Goal: Answer question/provide support: Share knowledge or assist other users

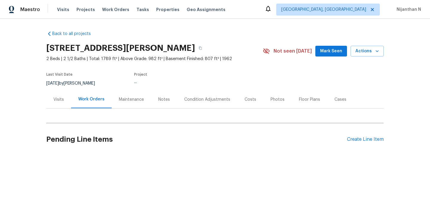
click at [126, 102] on div "Maintenance" at bounding box center [131, 99] width 25 height 6
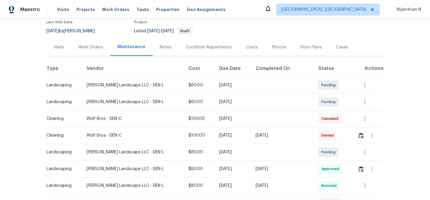
scroll to position [69, 0]
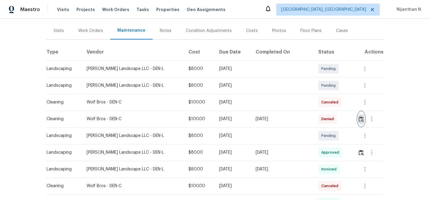
click at [358, 119] on button "button" at bounding box center [361, 119] width 7 height 14
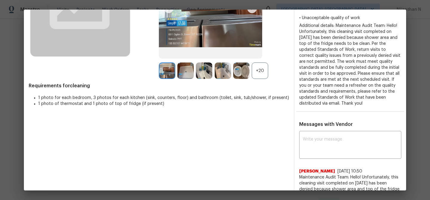
scroll to position [67, 0]
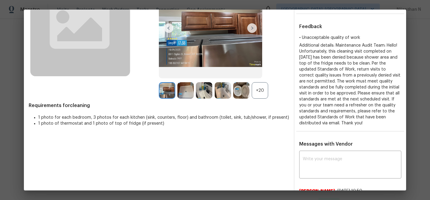
click at [259, 87] on div "+20" at bounding box center [260, 90] width 16 height 16
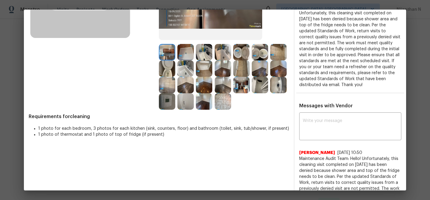
scroll to position [153, 0]
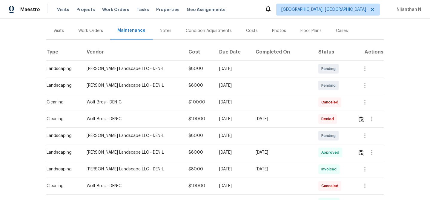
click at [287, 118] on div "Tue, Sep 16 2025" at bounding box center [282, 119] width 53 height 6
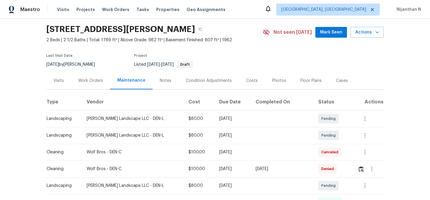
scroll to position [32, 0]
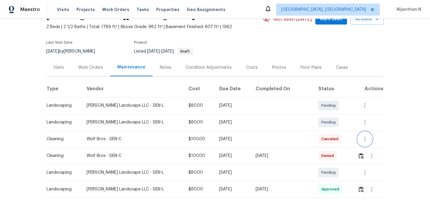
click at [362, 140] on icon "button" at bounding box center [364, 138] width 7 height 7
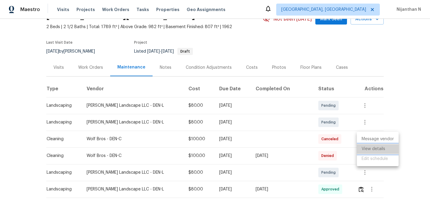
click at [365, 148] on li "View details" at bounding box center [378, 149] width 42 height 10
click at [252, 122] on div at bounding box center [215, 100] width 430 height 200
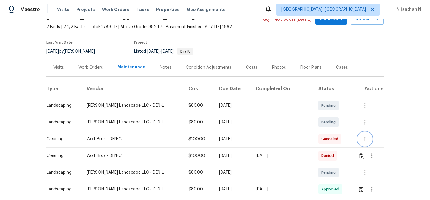
scroll to position [0, 0]
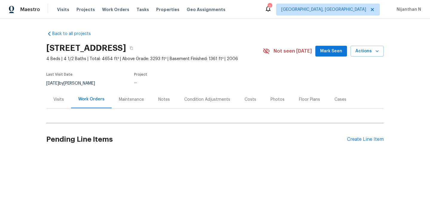
click at [125, 105] on div "Maintenance" at bounding box center [131, 99] width 39 height 18
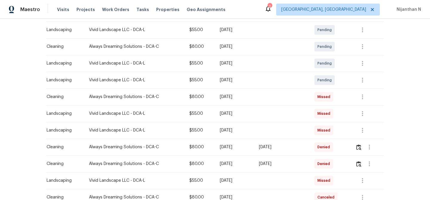
scroll to position [163, 0]
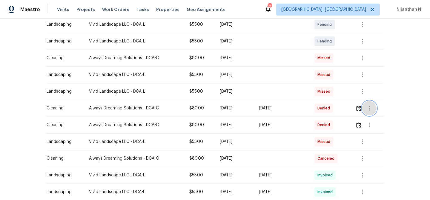
click at [364, 107] on button "button" at bounding box center [369, 108] width 14 height 14
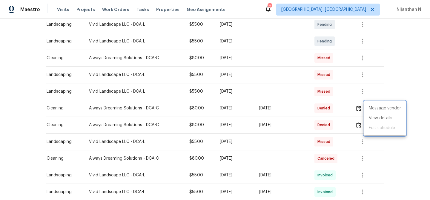
click at [359, 108] on div at bounding box center [215, 100] width 430 height 200
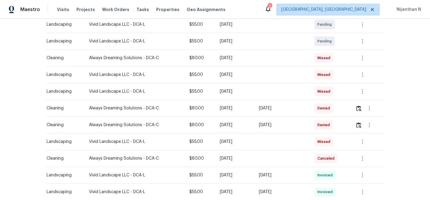
click at [359, 108] on div "Message vendor View details Edit schedule" at bounding box center [215, 100] width 430 height 200
click at [359, 108] on img "button" at bounding box center [358, 108] width 5 height 6
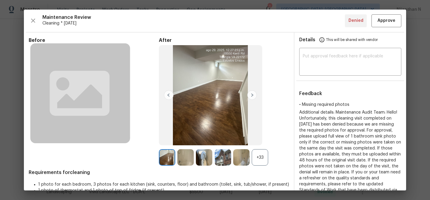
click at [260, 156] on div "+33" at bounding box center [260, 157] width 16 height 16
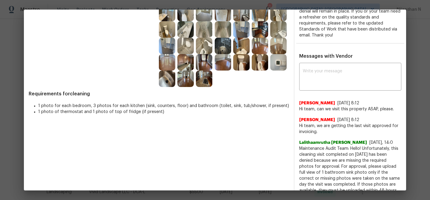
scroll to position [148, 0]
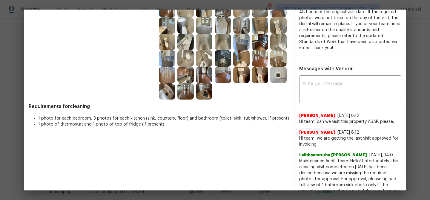
click at [310, 162] on span "Maintenance Audit Team: Hello! Unfortunately, this cleaning visit completed on …" at bounding box center [350, 203] width 102 height 90
drag, startPoint x: 310, startPoint y: 162, endPoint x: 353, endPoint y: 162, distance: 42.4
click at [353, 162] on span "Maintenance Audit Team: Hello! Unfortunately, this cleaning visit completed on …" at bounding box center [350, 203] width 102 height 90
copy span "Maintenance Audit Team: Hello!"
click at [323, 82] on textarea at bounding box center [350, 90] width 95 height 17
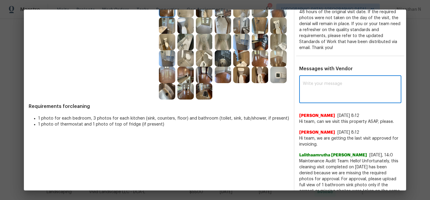
paste textarea "Maintenance Audit Team: Hello!"
type textarea "Maintenance Audit Team: Hello! After further review the visit has been approved…"
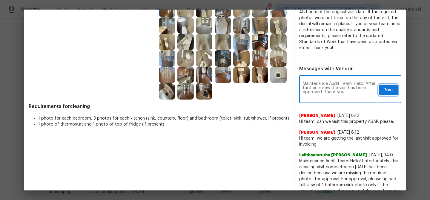
click at [392, 92] on span "Post" at bounding box center [388, 89] width 10 height 7
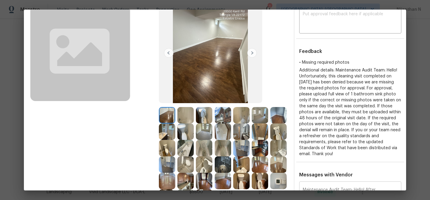
scroll to position [0, 0]
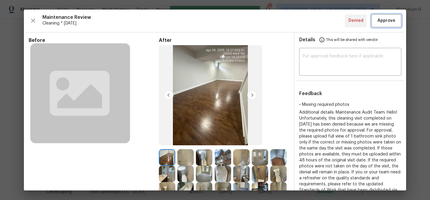
click at [389, 23] on span "Approve" at bounding box center [386, 20] width 18 height 7
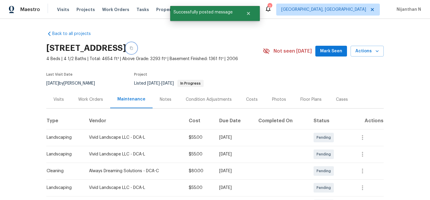
click at [137, 45] on button "button" at bounding box center [131, 48] width 11 height 11
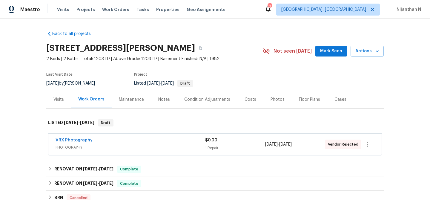
click at [129, 96] on div "Maintenance" at bounding box center [131, 99] width 39 height 18
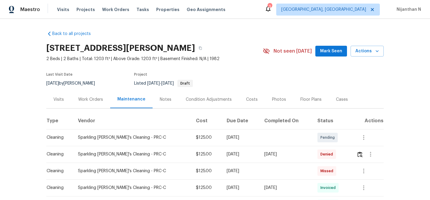
scroll to position [41, 0]
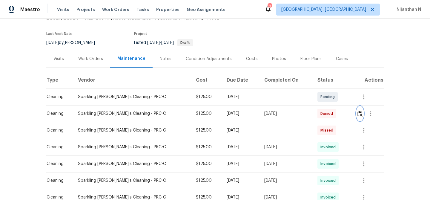
click at [360, 114] on img "button" at bounding box center [359, 114] width 5 height 6
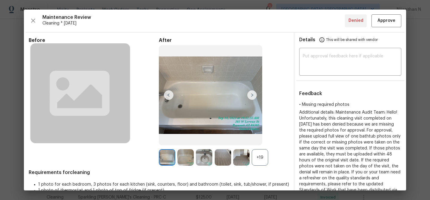
click at [262, 164] on div "+19" at bounding box center [260, 157] width 16 height 16
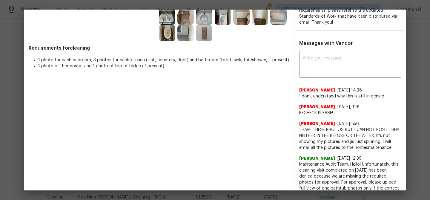
scroll to position [209, 0]
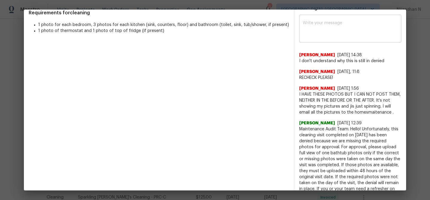
click at [328, 38] on div "x ​" at bounding box center [350, 29] width 102 height 26
paste textarea "Maintenance Audit Team: Hello! After further review the visit has been approved…"
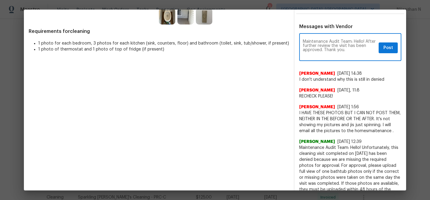
scroll to position [188, 0]
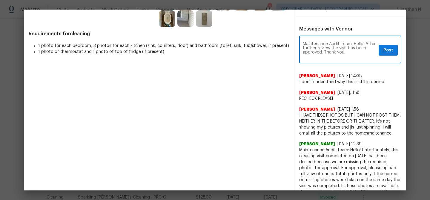
type textarea "Maintenance Audit Team: Hello! After further review the visit has been approved…"
click at [384, 47] on span "Post" at bounding box center [388, 50] width 10 height 7
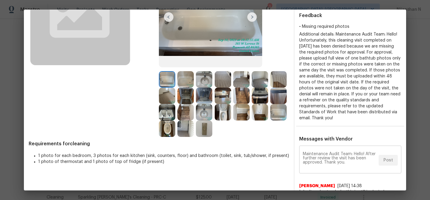
scroll to position [0, 0]
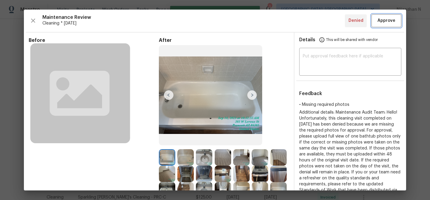
click at [388, 23] on span "Approve" at bounding box center [386, 20] width 18 height 7
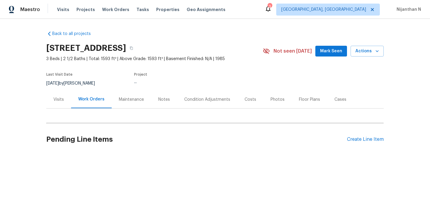
click at [127, 100] on div "Maintenance" at bounding box center [131, 99] width 25 height 6
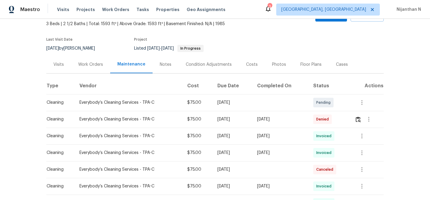
scroll to position [67, 0]
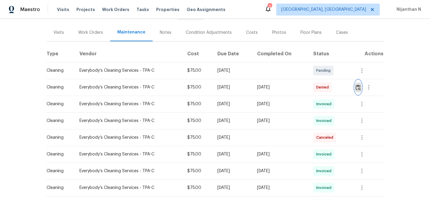
click at [360, 90] on img "button" at bounding box center [358, 88] width 5 height 6
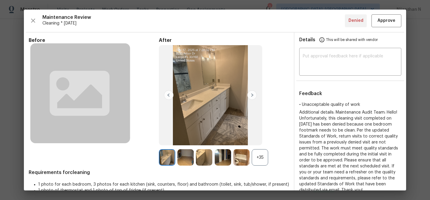
click at [265, 156] on div "+35" at bounding box center [260, 157] width 16 height 16
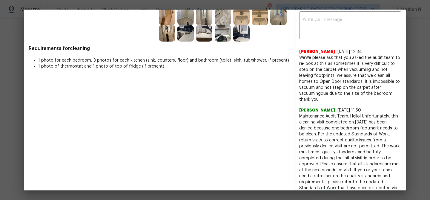
scroll to position [130, 0]
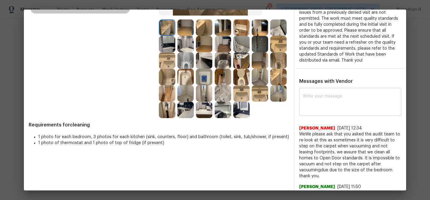
click at [325, 98] on textarea at bounding box center [350, 102] width 95 height 17
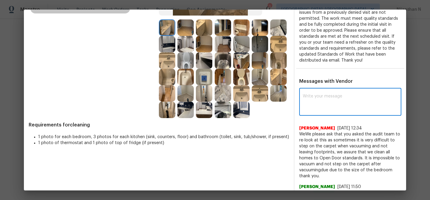
paste textarea "Maintenance Audit Team: Hello! After further review the visit has been approved…"
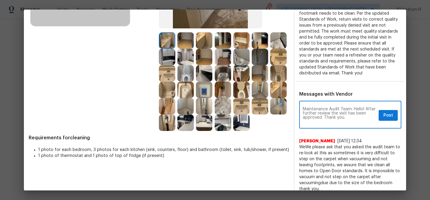
scroll to position [145, 0]
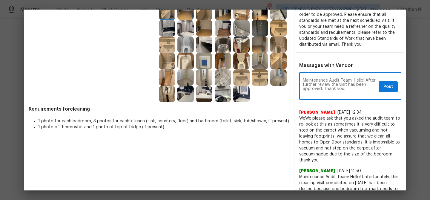
type textarea "Maintenance Audit Team: Hello! After further review the visit has been approved…"
click at [386, 84] on span "Post" at bounding box center [388, 86] width 10 height 7
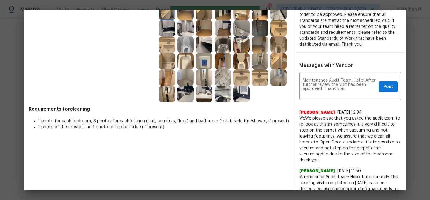
scroll to position [0, 0]
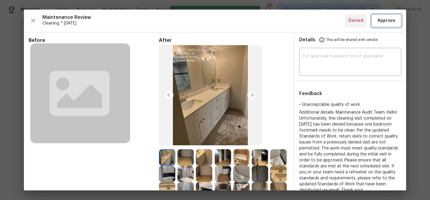
click at [381, 24] on button "Approve" at bounding box center [386, 20] width 30 height 13
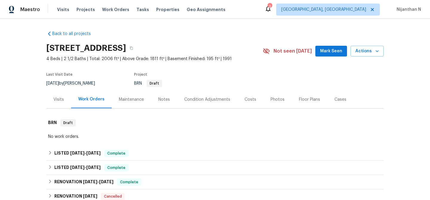
click at [119, 102] on div "Maintenance" at bounding box center [131, 99] width 25 height 6
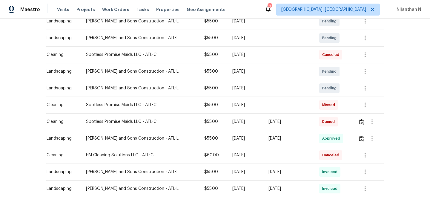
scroll to position [116, 0]
click at [360, 122] on img "button" at bounding box center [361, 122] width 5 height 6
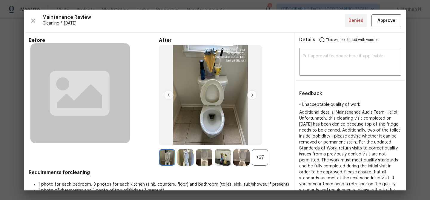
click at [257, 160] on div "+67" at bounding box center [260, 157] width 16 height 16
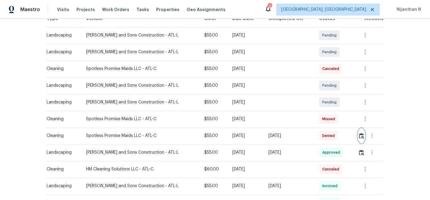
scroll to position [0, 0]
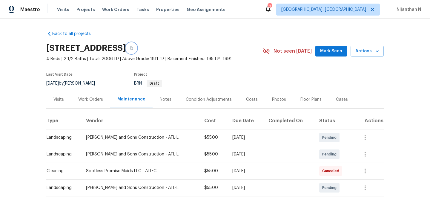
click at [137, 50] on button "button" at bounding box center [131, 48] width 11 height 11
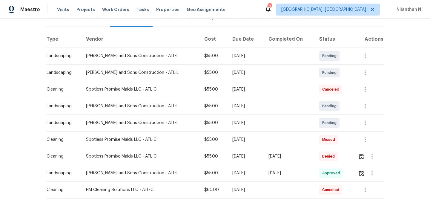
scroll to position [84, 0]
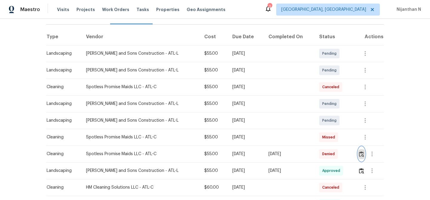
click at [361, 151] on img "button" at bounding box center [361, 154] width 5 height 6
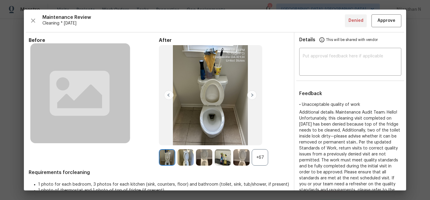
click at [259, 154] on div "+67" at bounding box center [260, 157] width 16 height 16
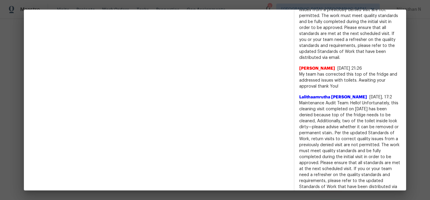
scroll to position [348, 0]
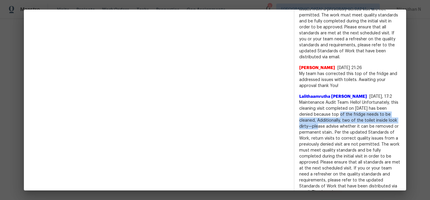
drag, startPoint x: 332, startPoint y: 114, endPoint x: 308, endPoint y: 128, distance: 27.7
click at [308, 128] on span "Maintenance Audit Team: Hello! Unfortunately, this cleaning visit completed on …" at bounding box center [350, 147] width 102 height 96
copy span "top of the fridge needs to be cleaned, Additionally, two of the toilet inside l…"
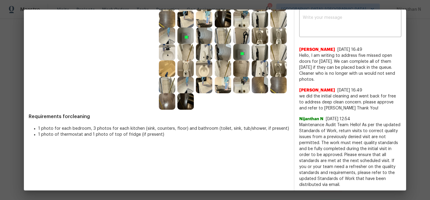
scroll to position [197, 0]
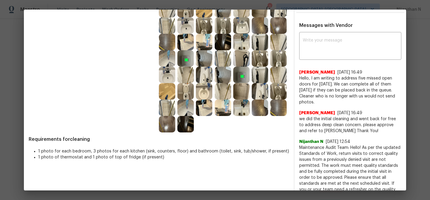
drag, startPoint x: 312, startPoint y: 78, endPoint x: 322, endPoint y: 102, distance: 26.3
click at [322, 102] on span "Hello, I am writing to address five missed open doors for [DATE]. We can comple…" at bounding box center [350, 90] width 102 height 30
copy span "I am writing to address five missed open doors for [DATE]. We can complete all …"
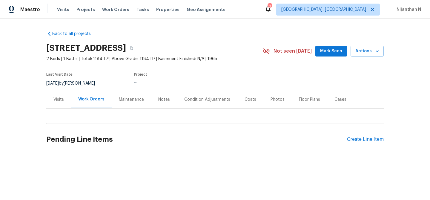
click at [127, 94] on div "Maintenance" at bounding box center [131, 99] width 39 height 18
click at [128, 98] on div "Maintenance" at bounding box center [131, 99] width 25 height 6
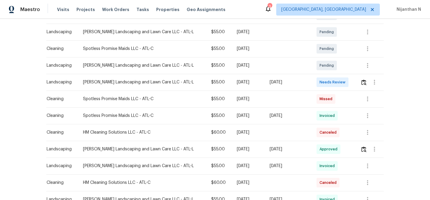
scroll to position [123, 0]
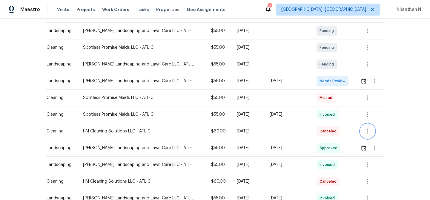
click at [371, 131] on icon "button" at bounding box center [367, 131] width 7 height 7
click at [372, 139] on li "View details" at bounding box center [381, 141] width 42 height 10
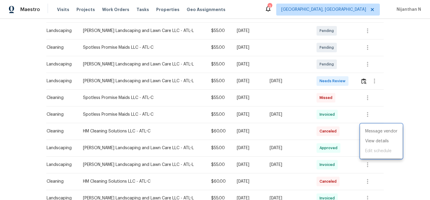
click at [367, 100] on div at bounding box center [215, 100] width 430 height 200
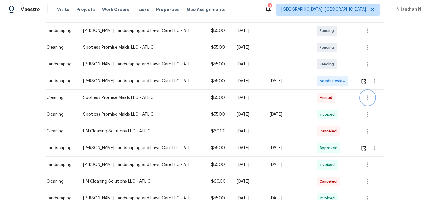
click at [367, 99] on icon "button" at bounding box center [367, 97] width 7 height 7
click at [369, 106] on li "View details" at bounding box center [381, 108] width 42 height 10
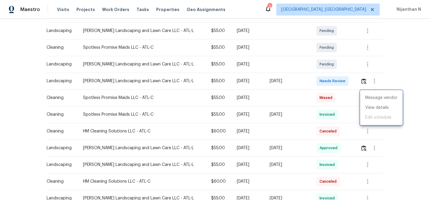
click at [239, 120] on div at bounding box center [215, 100] width 430 height 200
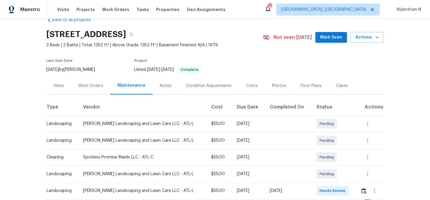
scroll to position [0, 0]
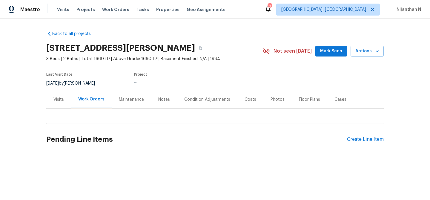
click at [119, 98] on div "Maintenance" at bounding box center [131, 99] width 25 height 6
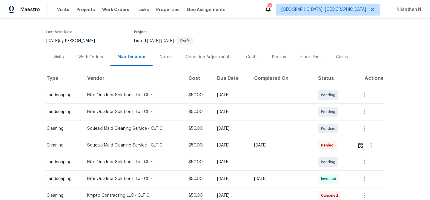
scroll to position [57, 0]
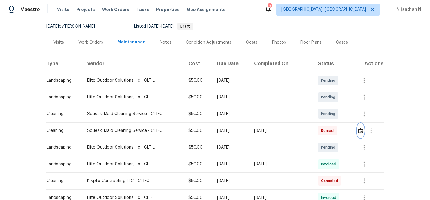
click at [362, 130] on img "button" at bounding box center [360, 131] width 5 height 6
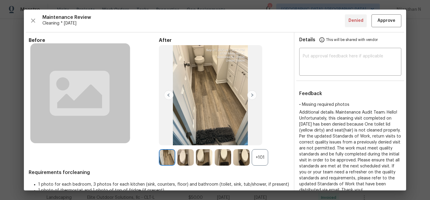
click at [262, 157] on div "+101" at bounding box center [260, 157] width 16 height 16
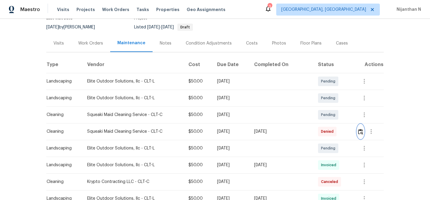
scroll to position [64, 0]
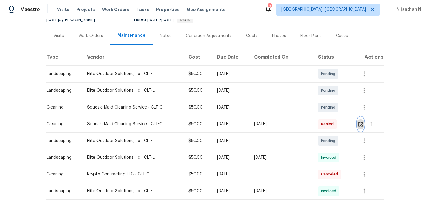
click at [359, 127] on button "button" at bounding box center [360, 124] width 7 height 14
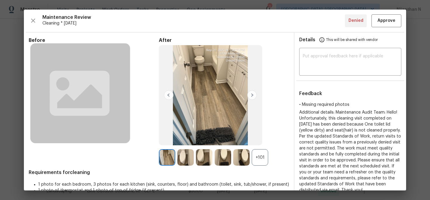
click at [260, 156] on div "+101" at bounding box center [260, 157] width 16 height 16
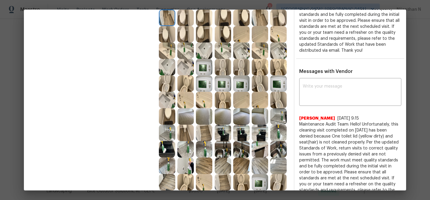
scroll to position [173, 0]
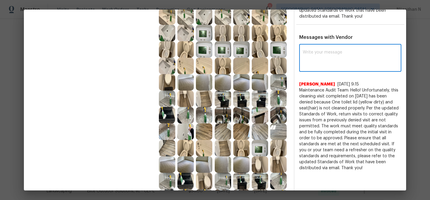
click at [338, 63] on textarea at bounding box center [350, 58] width 95 height 17
paste textarea "Maintenance Audit Team: Hello! After further review the visit has been approved…"
type textarea "Maintenance Audit Team: Hello! After further review the visit has been approved…"
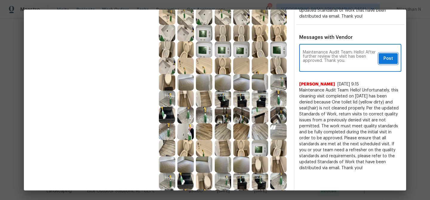
click at [383, 58] on span "Post" at bounding box center [388, 58] width 10 height 7
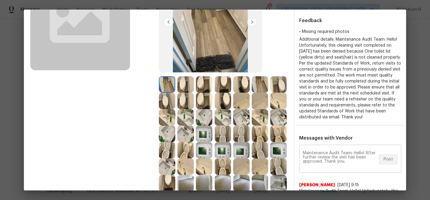
scroll to position [0, 0]
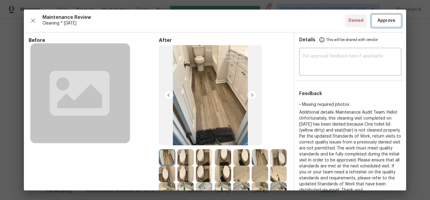
click at [382, 16] on button "Approve" at bounding box center [386, 20] width 30 height 13
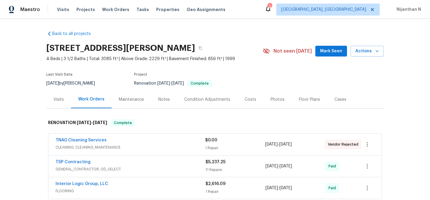
click at [130, 99] on div "Maintenance" at bounding box center [131, 99] width 25 height 6
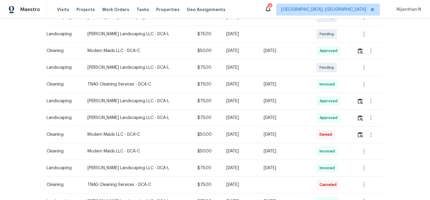
scroll to position [166, 0]
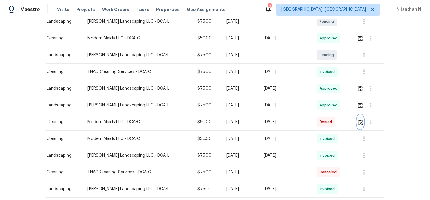
click at [361, 121] on img "button" at bounding box center [360, 122] width 5 height 6
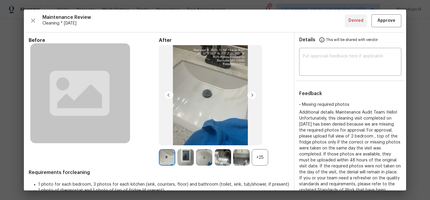
click at [261, 159] on div "+25" at bounding box center [260, 157] width 16 height 16
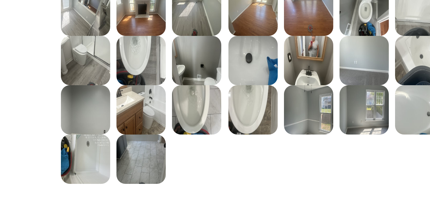
scroll to position [114, 1]
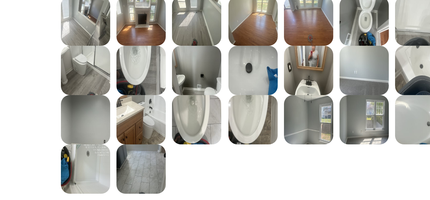
click at [175, 93] on img at bounding box center [167, 93] width 16 height 16
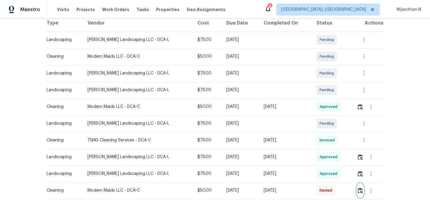
scroll to position [132, 0]
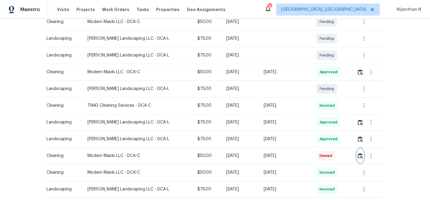
click at [362, 157] on img "button" at bounding box center [360, 156] width 5 height 6
click at [361, 72] on img "button" at bounding box center [360, 72] width 5 height 6
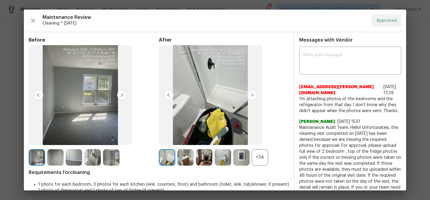
click at [260, 156] on div "+24" at bounding box center [260, 157] width 16 height 16
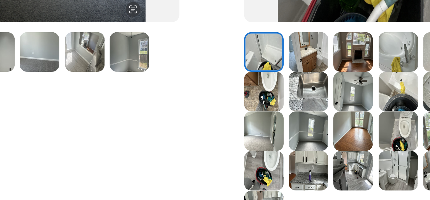
scroll to position [40, 22]
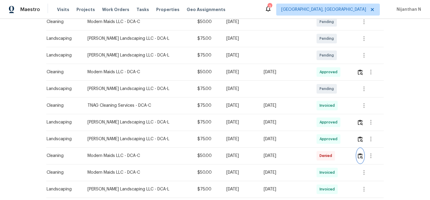
click at [360, 156] on img "button" at bounding box center [360, 156] width 5 height 6
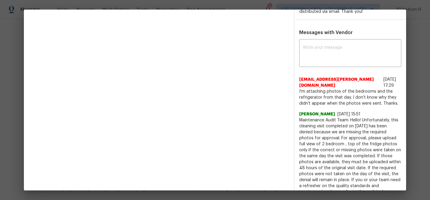
scroll to position [187, 0]
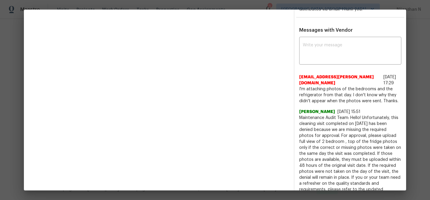
click at [305, 117] on span "Maintenance Audit Team: Hello! Unfortunately, this cleaning visit completed on …" at bounding box center [350, 160] width 102 height 90
drag, startPoint x: 305, startPoint y: 117, endPoint x: 357, endPoint y: 117, distance: 52.6
click at [357, 117] on span "Maintenance Audit Team: Hello! Unfortunately, this cleaning visit completed on …" at bounding box center [350, 160] width 102 height 90
copy span "Maintenance Audit Team: Hello!"
click at [339, 59] on textarea at bounding box center [350, 51] width 95 height 17
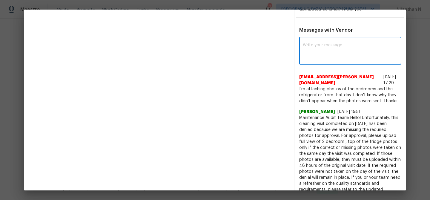
paste textarea "Maintenance Audit Team: Hello!"
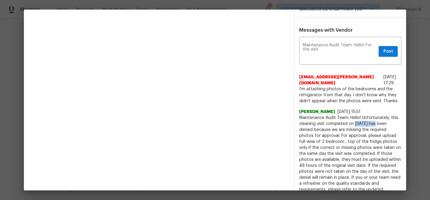
drag, startPoint x: 352, startPoint y: 122, endPoint x: 374, endPoint y: 122, distance: 21.5
click at [374, 122] on span "Maintenance Audit Team: Hello! Unfortunately, this cleaning visit completed on …" at bounding box center [350, 160] width 102 height 90
copy span "09/05/2025"
click at [326, 52] on textarea "Maintenance Audit Team: Hello! For the visit" at bounding box center [339, 51] width 73 height 17
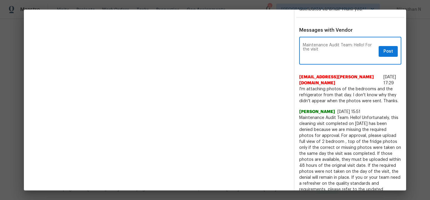
paste textarea "09/05/2025"
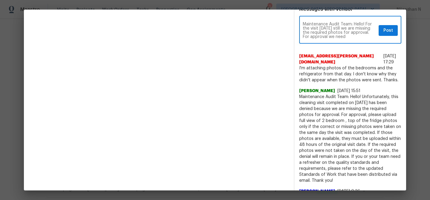
scroll to position [214, 0]
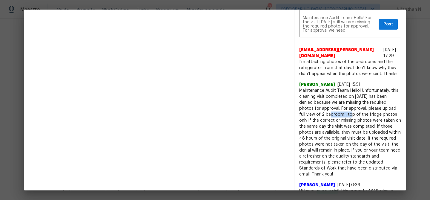
drag, startPoint x: 297, startPoint y: 115, endPoint x: 319, endPoint y: 116, distance: 22.4
click at [319, 116] on span "Maintenance Audit Team: Hello! Unfortunately, this cleaning visit completed on …" at bounding box center [350, 132] width 102 height 90
drag, startPoint x: 377, startPoint y: 107, endPoint x: 367, endPoint y: 116, distance: 13.2
click at [367, 116] on span "Maintenance Audit Team: Hello! Unfortunately, this cleaning visit completed on …" at bounding box center [350, 132] width 102 height 90
copy span "full view of 2 bedroom , top of the fridge photos"
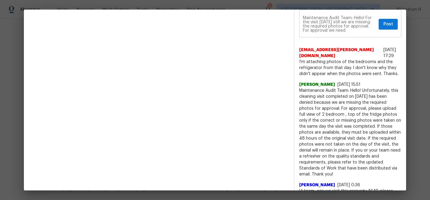
click at [368, 32] on div "Maintenance Audit Team: Hello! For the visit 09/05/2025 still we are missing th…" at bounding box center [350, 24] width 102 height 26
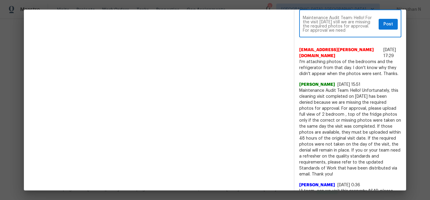
paste textarea "full view of 2 bedroom , top of the fridge photos"
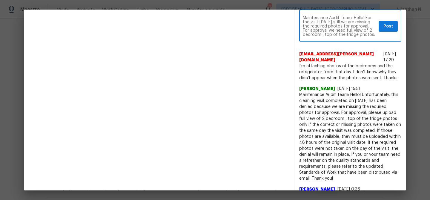
paste textarea "As per our updated SWO the photos must be uploaded within 48 hours of the origi…"
type textarea "Maintenance Audit Team: Hello! For the visit 09/05/2025 still we are missing th…"
click at [391, 27] on span "Post" at bounding box center [388, 26] width 10 height 7
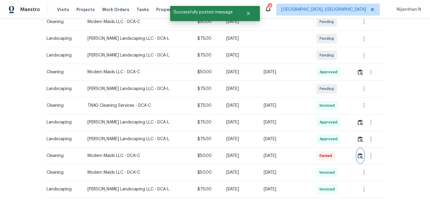
scroll to position [0, 0]
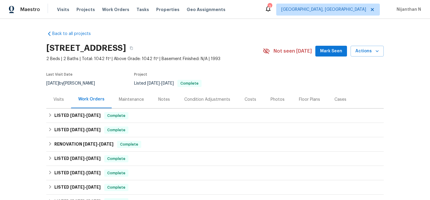
click at [132, 96] on div "Maintenance" at bounding box center [131, 99] width 39 height 18
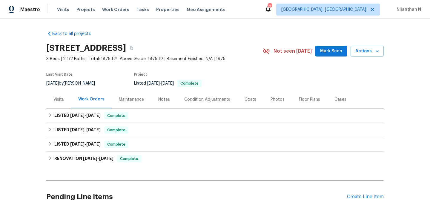
click at [128, 96] on div "Maintenance" at bounding box center [131, 99] width 25 height 6
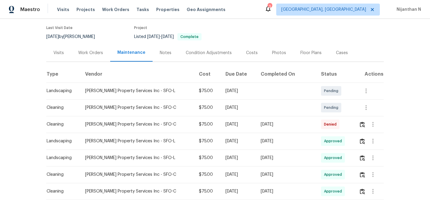
scroll to position [78, 0]
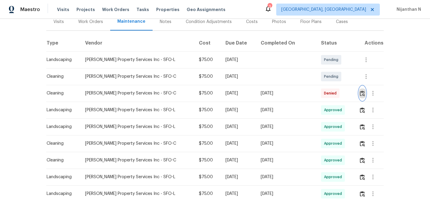
click at [360, 96] on img "button" at bounding box center [362, 93] width 5 height 6
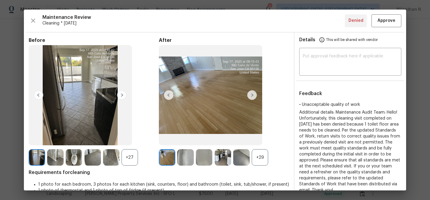
click at [258, 163] on div "+29" at bounding box center [260, 157] width 16 height 16
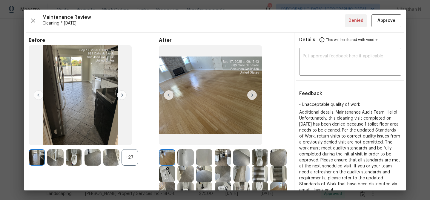
click at [130, 158] on div "+27" at bounding box center [130, 157] width 16 height 16
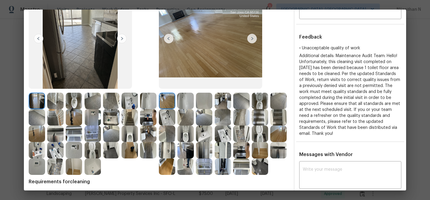
scroll to position [55, 0]
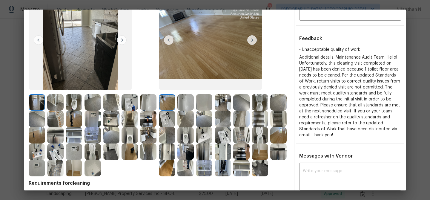
click at [267, 103] on img at bounding box center [260, 102] width 16 height 16
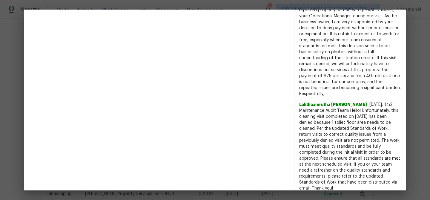
scroll to position [303, 0]
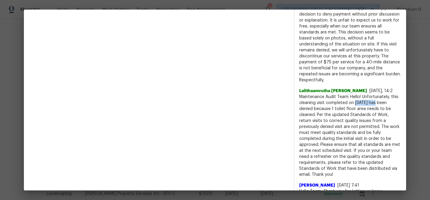
drag, startPoint x: 355, startPoint y: 103, endPoint x: 375, endPoint y: 102, distance: 20.3
click at [375, 102] on span "Maintenance Audit Team: Hello! Unfortunately, this cleaning visit completed on …" at bounding box center [350, 136] width 102 height 84
copy span "09/17/2025"
drag, startPoint x: 332, startPoint y: 108, endPoint x: 317, endPoint y: 116, distance: 17.8
click at [317, 116] on span "Maintenance Audit Team: Hello! Unfortunately, this cleaning visit completed on …" at bounding box center [350, 136] width 102 height 84
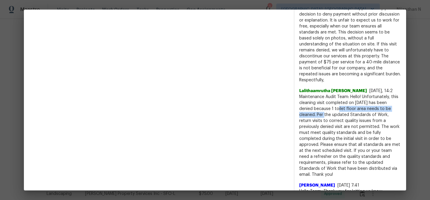
copy span "1 toilet floor area needs to be cleaned."
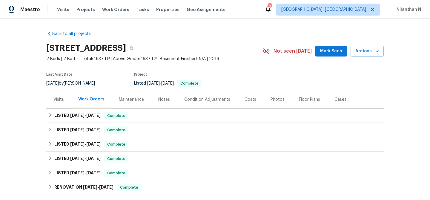
click at [125, 100] on div "Maintenance" at bounding box center [131, 99] width 25 height 6
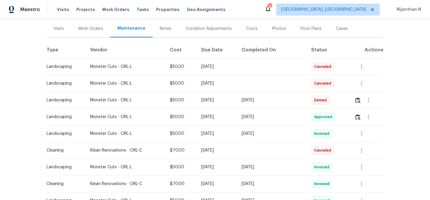
scroll to position [72, 0]
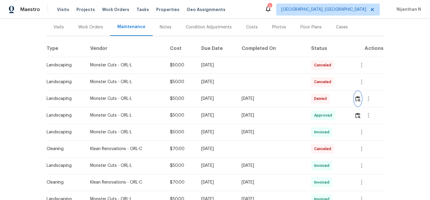
click at [360, 98] on img "button" at bounding box center [357, 99] width 5 height 6
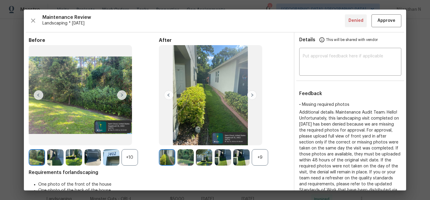
click at [263, 161] on div "+9" at bounding box center [260, 157] width 16 height 16
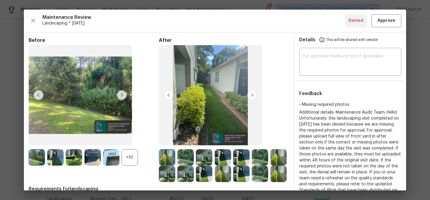
click at [134, 159] on div "+10" at bounding box center [130, 157] width 16 height 16
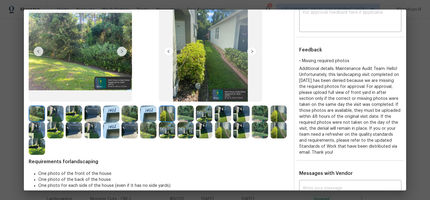
scroll to position [30, 0]
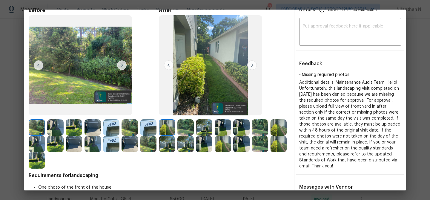
click at [198, 128] on img at bounding box center [204, 127] width 16 height 16
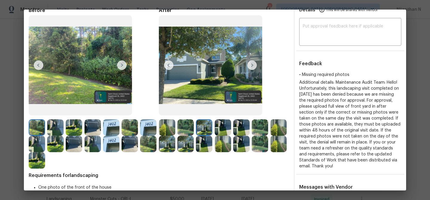
click at [185, 129] on img at bounding box center [185, 127] width 16 height 16
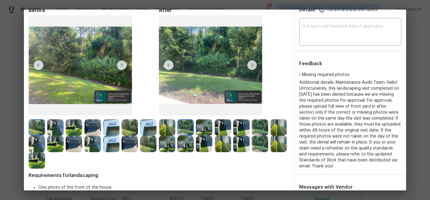
click at [187, 148] on img at bounding box center [185, 144] width 16 height 16
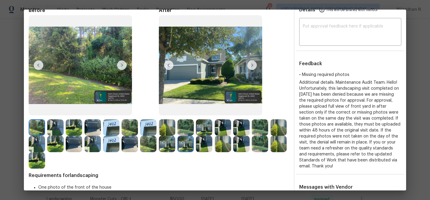
click at [72, 142] on img at bounding box center [74, 144] width 16 height 16
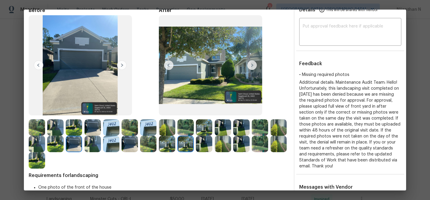
click at [242, 121] on img at bounding box center [241, 127] width 16 height 16
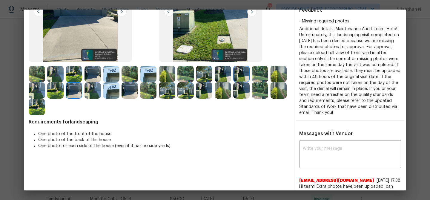
scroll to position [158, 0]
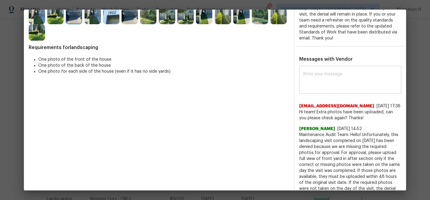
click at [326, 85] on textarea at bounding box center [350, 80] width 95 height 17
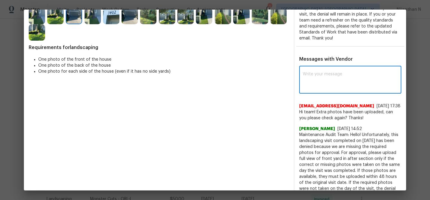
paste textarea "Maintenance Audit Team: Hello! Thank you for uploading the photo, after further…"
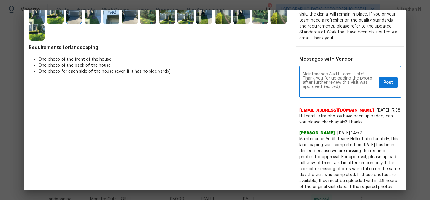
scroll to position [0, 0]
drag, startPoint x: 323, startPoint y: 86, endPoint x: 347, endPoint y: 85, distance: 23.9
click at [347, 85] on textarea "Maintenance Audit Team: Hello! Thank you for uploading the photo, after further…" at bounding box center [339, 82] width 73 height 21
type textarea "Maintenance Audit Team: Hello! Thank you for uploading the photo, after further…"
click at [383, 83] on button "Post" at bounding box center [388, 82] width 19 height 11
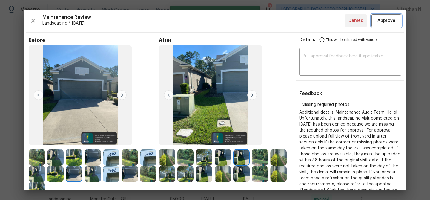
click at [376, 18] on button "Approve" at bounding box center [386, 20] width 30 height 13
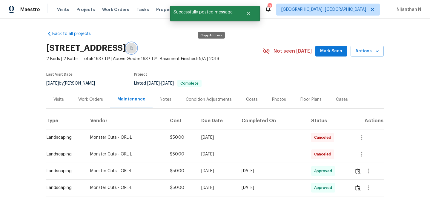
click at [137, 52] on button "button" at bounding box center [131, 48] width 11 height 11
